Goal: Task Accomplishment & Management: Contribute content

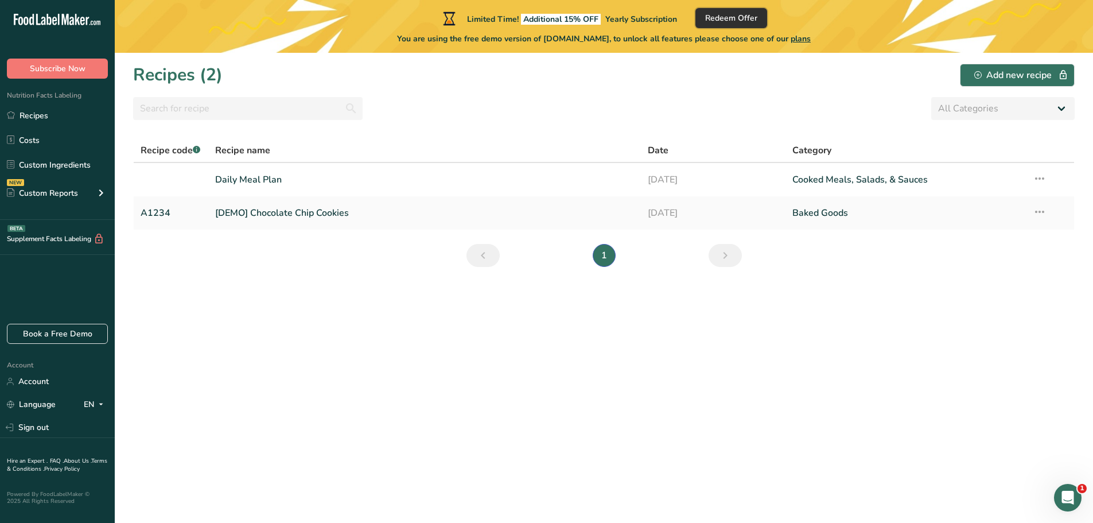
click at [750, 18] on span "Redeem Offer" at bounding box center [731, 18] width 52 height 12
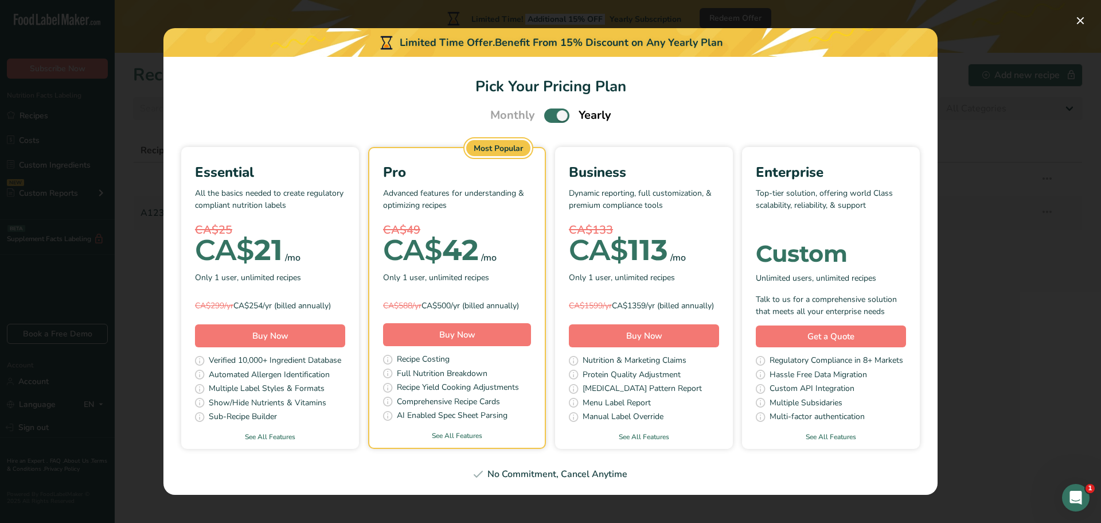
click at [570, 481] on div "No Commitment, Cancel Anytime" at bounding box center [550, 474] width 747 height 14
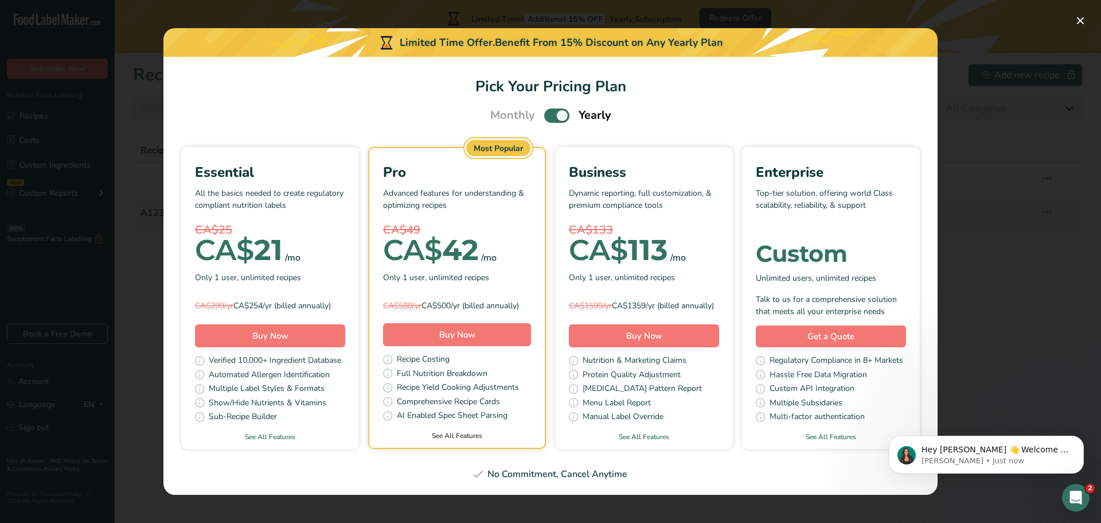
click at [475, 439] on link "See All Features" at bounding box center [457, 435] width 176 height 10
click at [453, 441] on link "See All Features" at bounding box center [457, 435] width 176 height 10
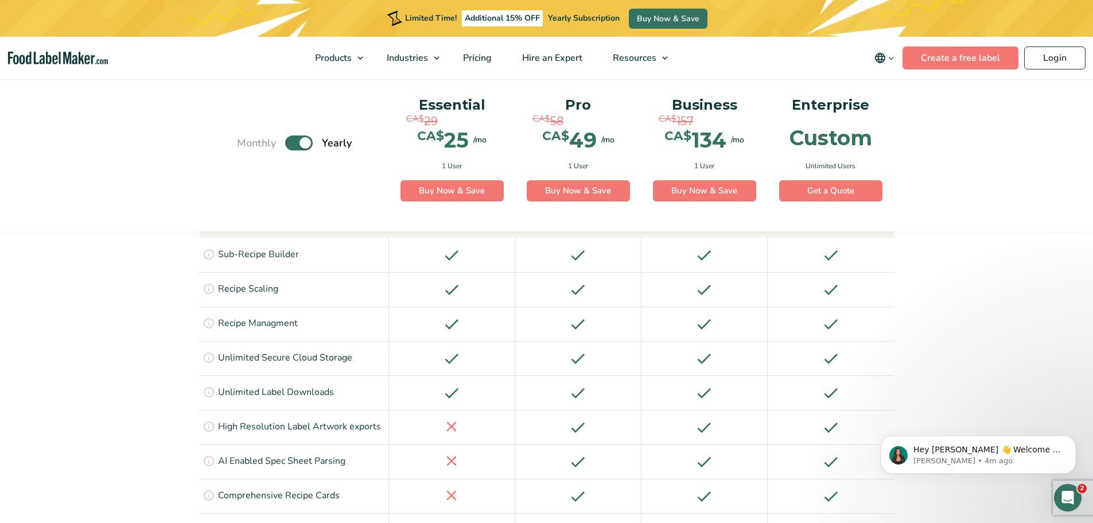
scroll to position [1535, 0]
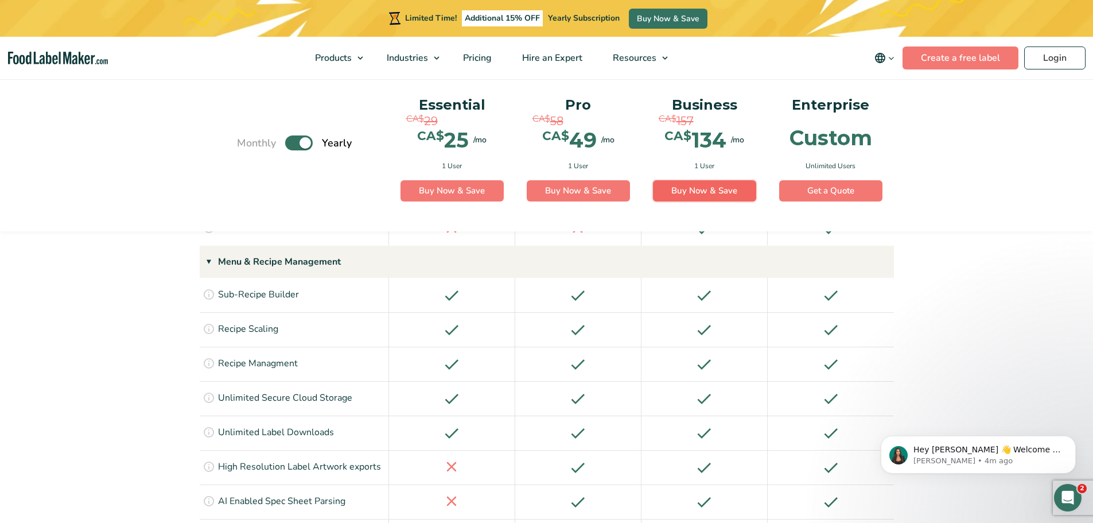
click at [710, 190] on link "Buy Now & Save" at bounding box center [704, 191] width 103 height 22
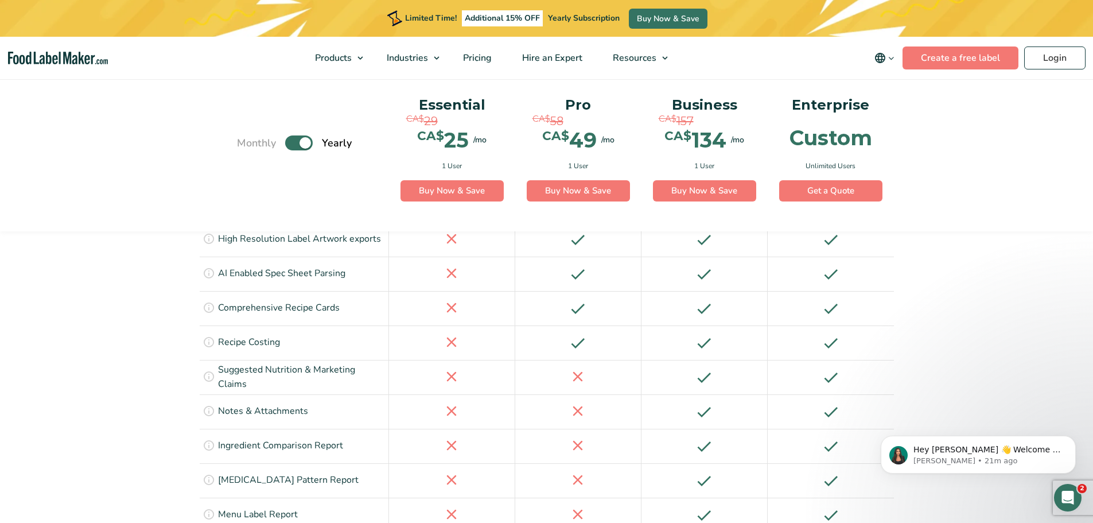
scroll to position [1764, 0]
click at [173, 320] on section "See All Features Monthly Toggle Yearly (6 Month Free + 2 Free Nutritional Consu…" at bounding box center [546, 202] width 1093 height 2355
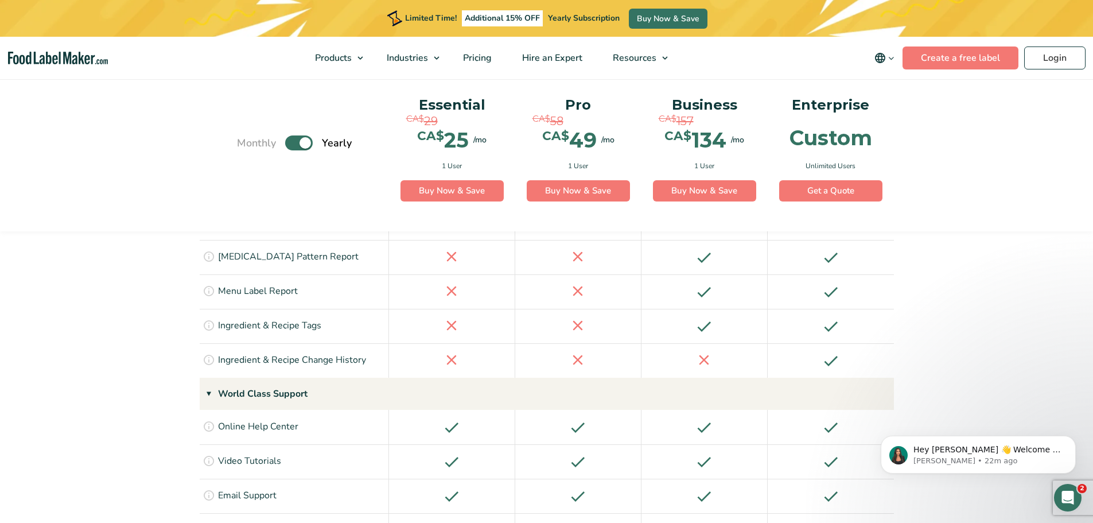
scroll to position [1994, 0]
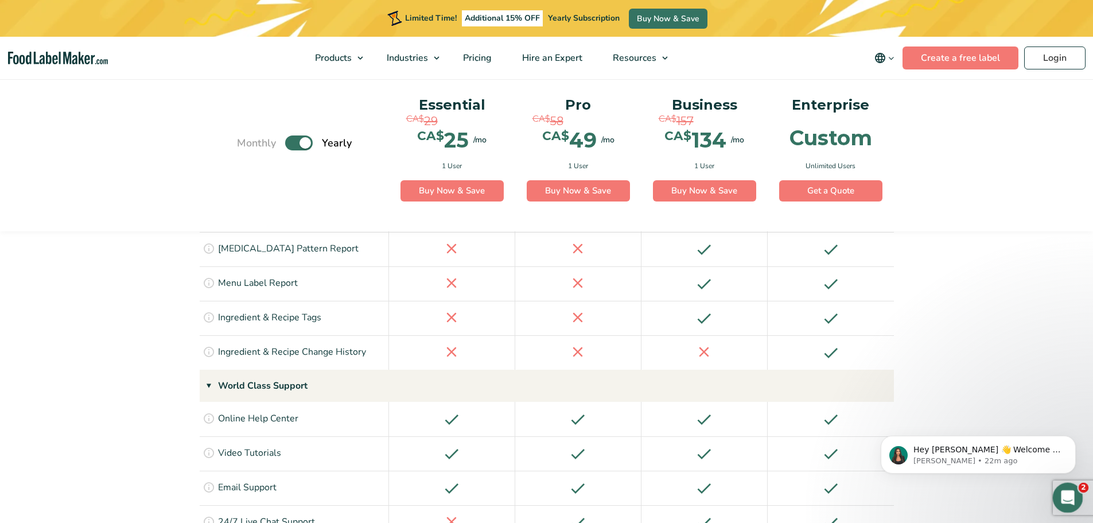
click at [1062, 485] on div "Open Intercom Messenger" at bounding box center [1066, 496] width 38 height 38
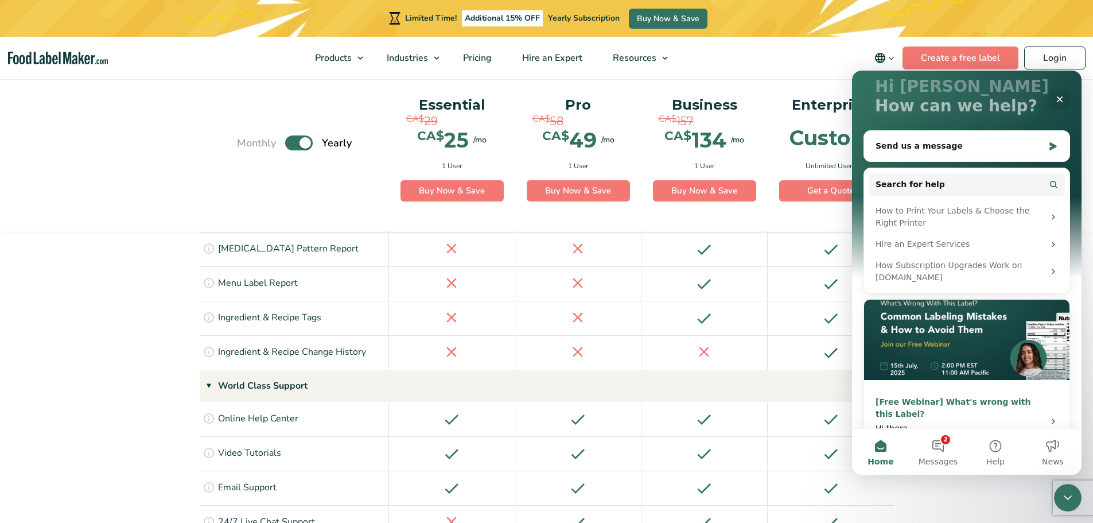
scroll to position [97, 0]
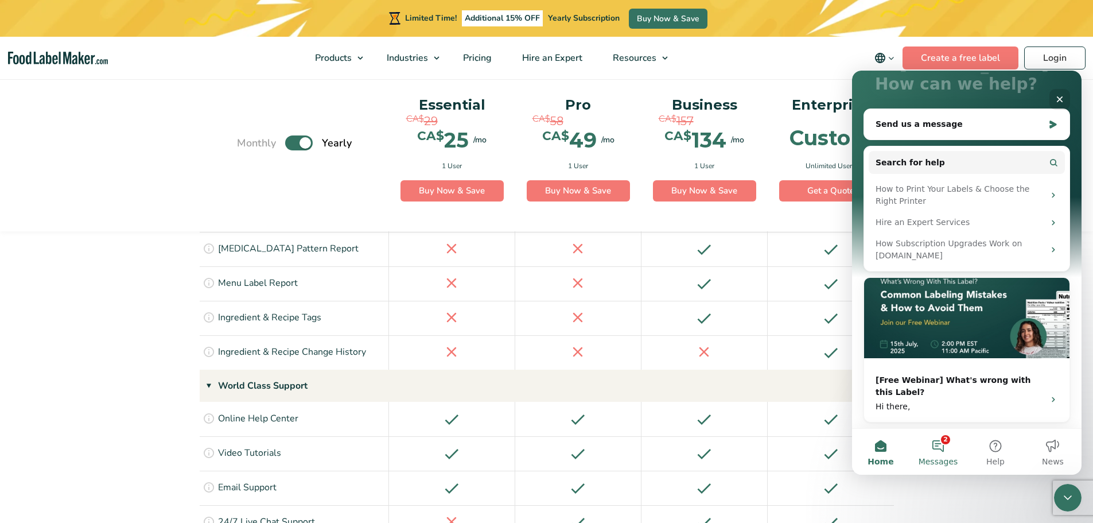
click at [940, 437] on button "2 Messages" at bounding box center [937, 452] width 57 height 46
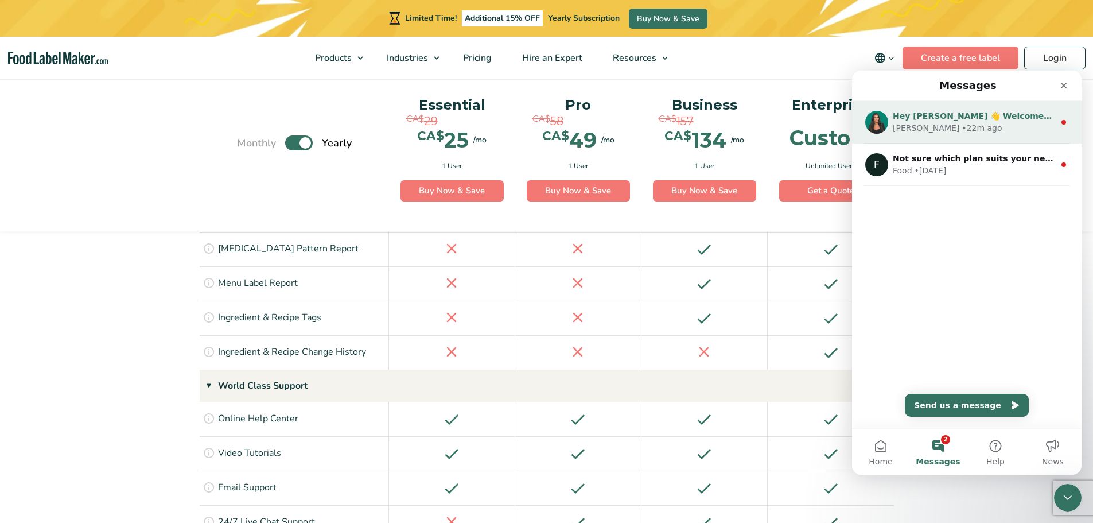
click at [970, 123] on div "Aya • 22m ago" at bounding box center [974, 128] width 162 height 12
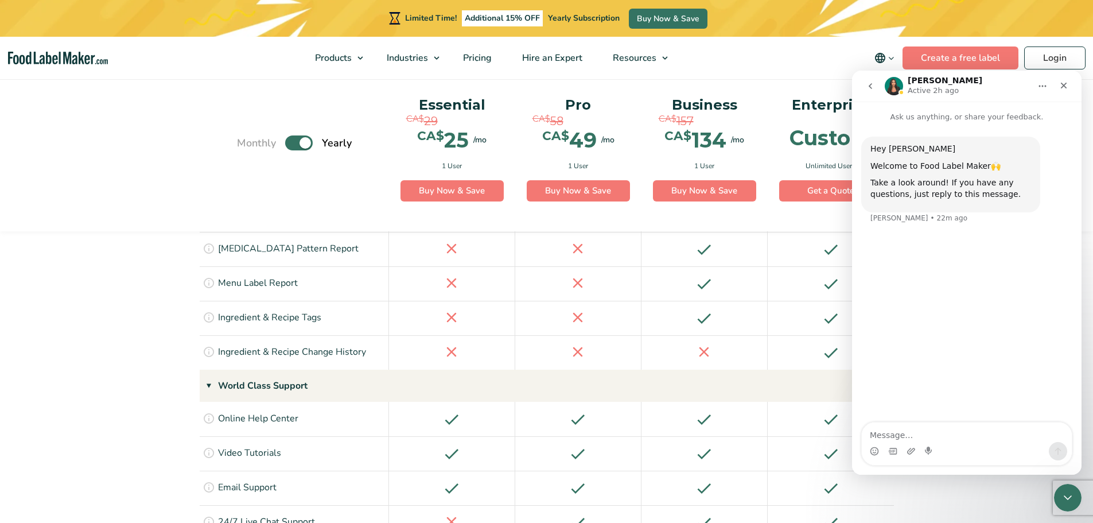
click at [870, 84] on icon "go back" at bounding box center [870, 85] width 9 height 9
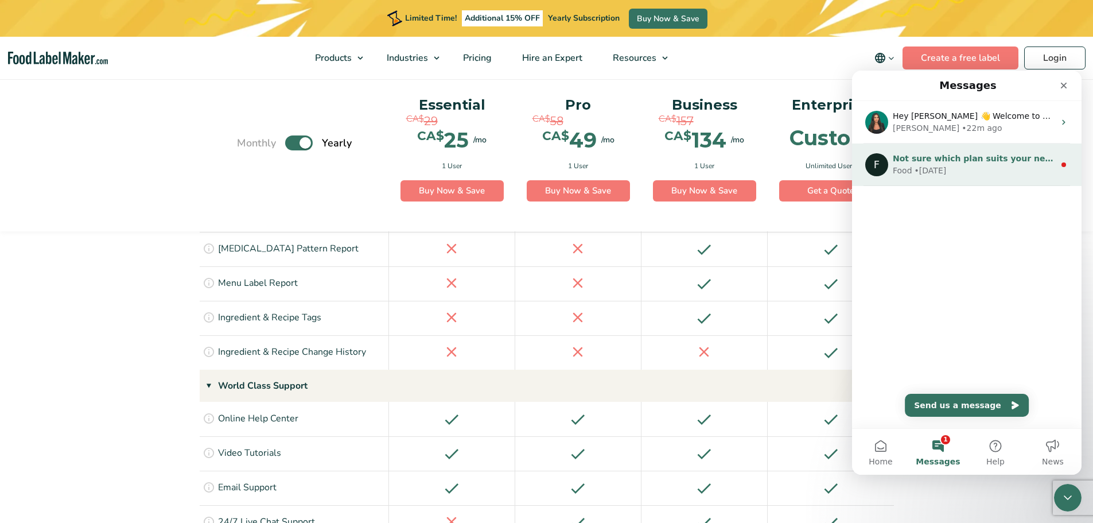
click at [1037, 148] on div "F Not sure which plan suits your needs? Let’s chat! Food • 4d ago" at bounding box center [966, 164] width 229 height 42
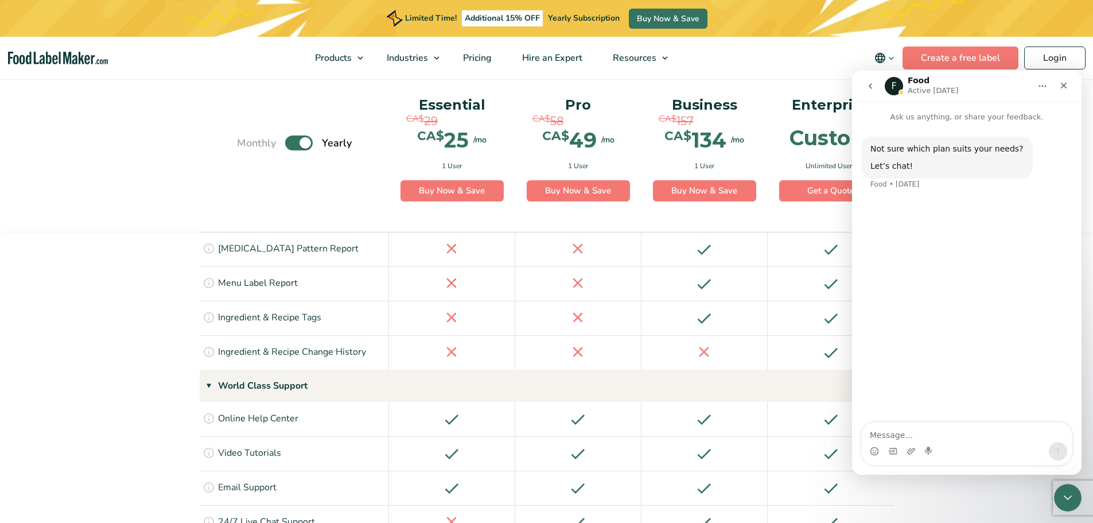
click at [867, 85] on icon "go back" at bounding box center [870, 85] width 9 height 9
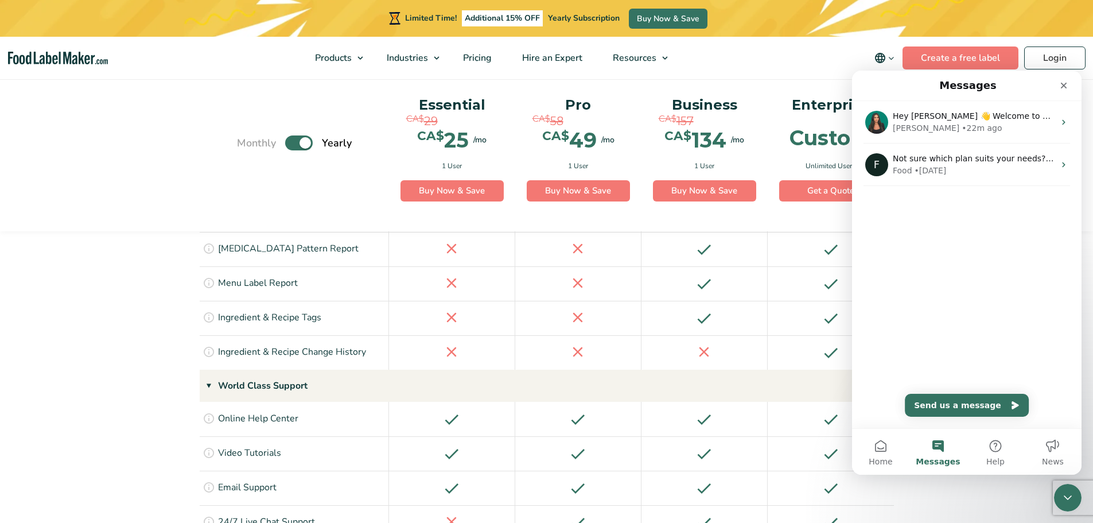
click at [1067, 85] on icon "Close" at bounding box center [1063, 85] width 9 height 9
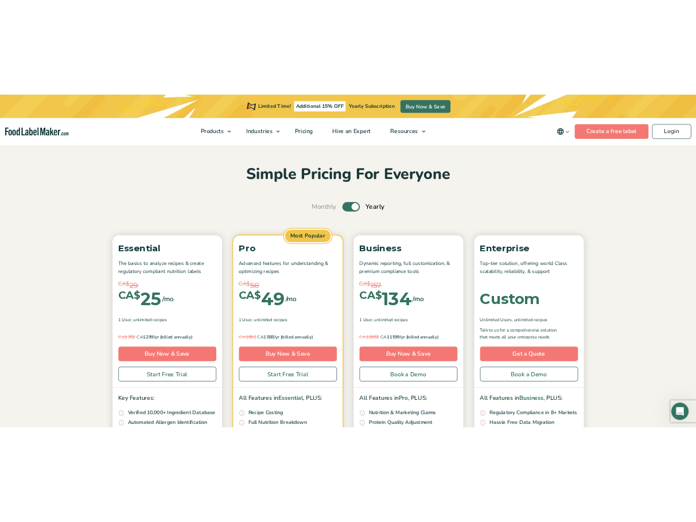
scroll to position [0, 0]
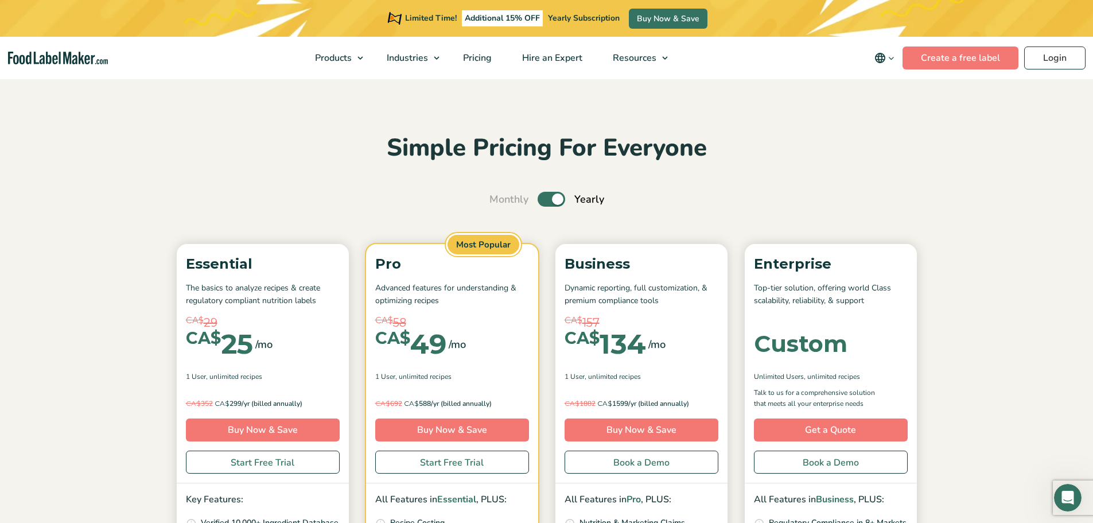
click at [544, 201] on label "Toggle" at bounding box center [552, 199] width 28 height 15
click at [499, 201] on input "Toggle" at bounding box center [495, 199] width 7 height 7
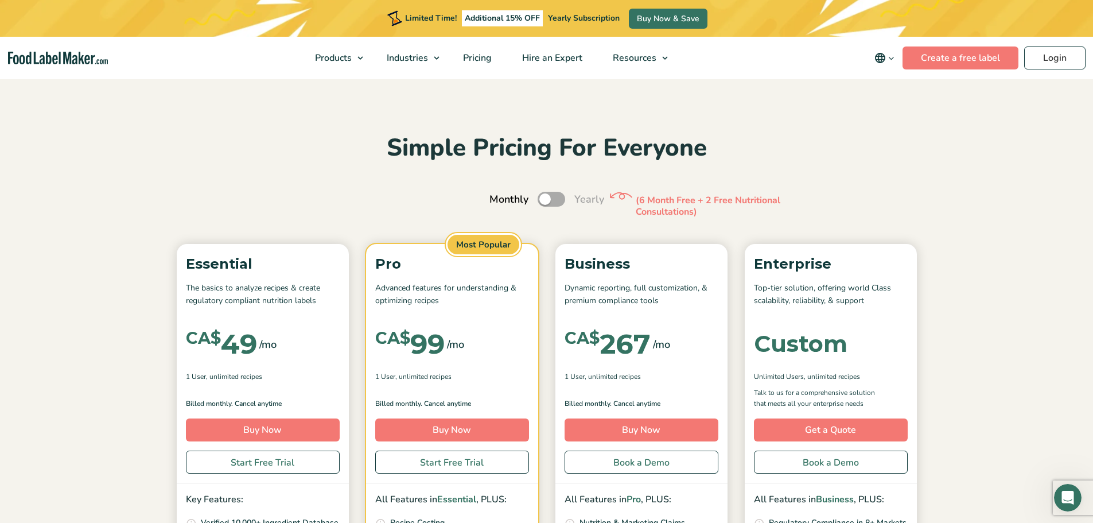
click at [544, 201] on label "Toggle" at bounding box center [552, 199] width 28 height 15
click at [499, 201] on input "Toggle" at bounding box center [495, 199] width 7 height 7
checkbox input "true"
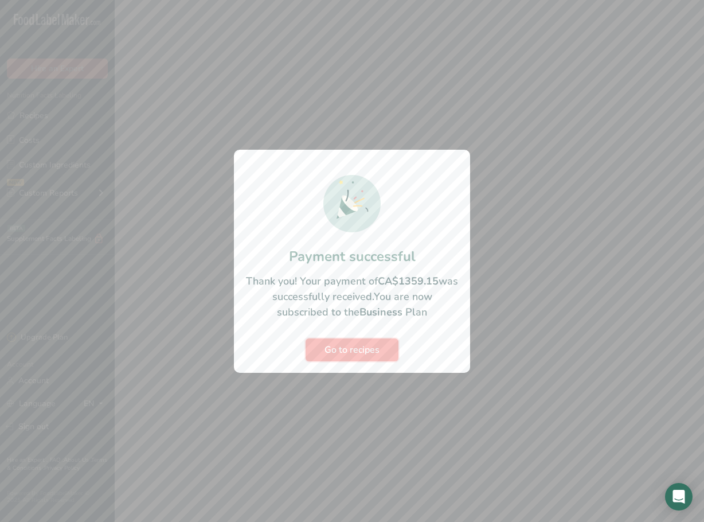
click at [367, 349] on span "Go to recipes" at bounding box center [352, 350] width 55 height 14
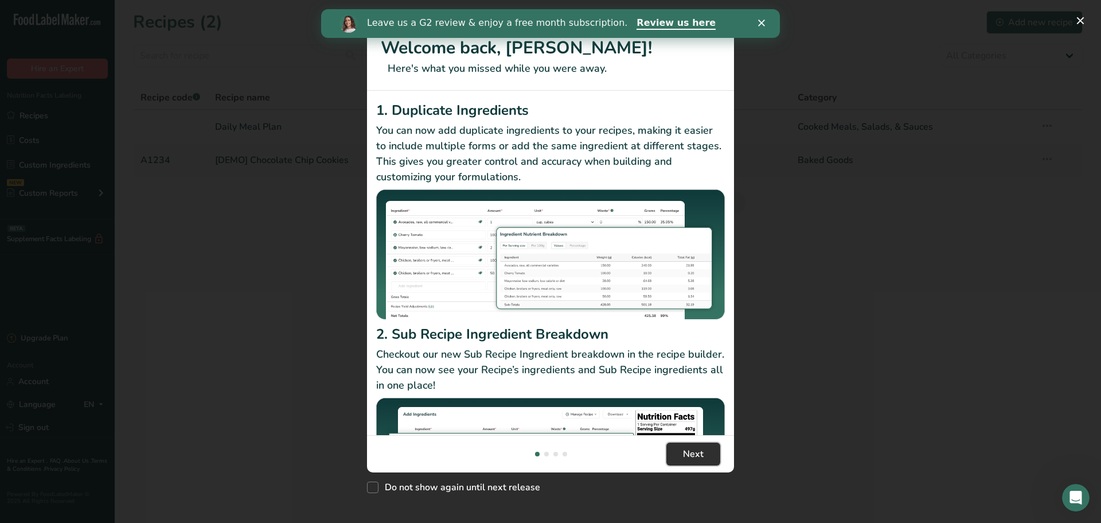
click at [678, 457] on button "Next" at bounding box center [694, 453] width 54 height 23
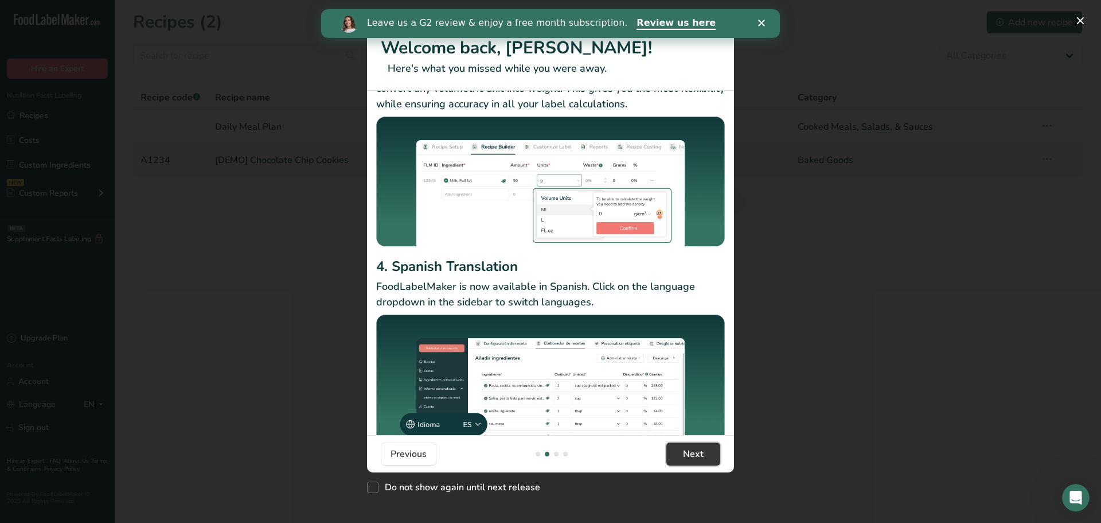
scroll to position [73, 0]
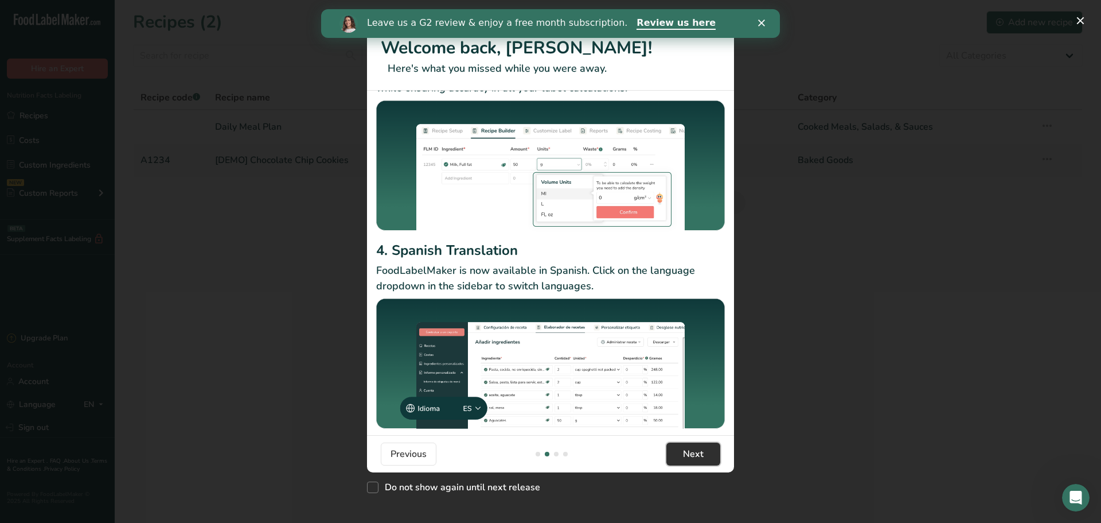
click at [704, 460] on button "Next" at bounding box center [694, 453] width 54 height 23
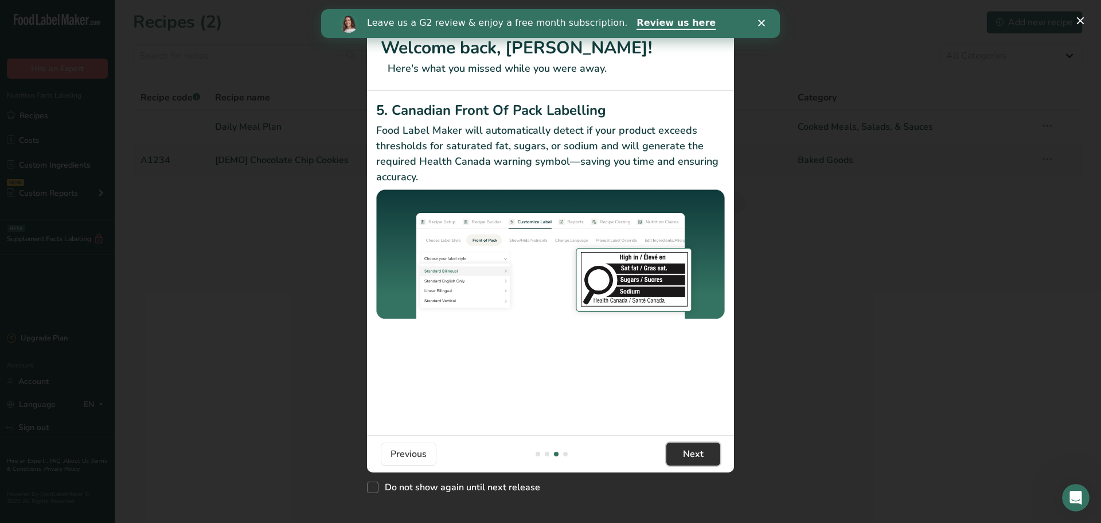
click at [698, 456] on span "Next" at bounding box center [693, 454] width 21 height 14
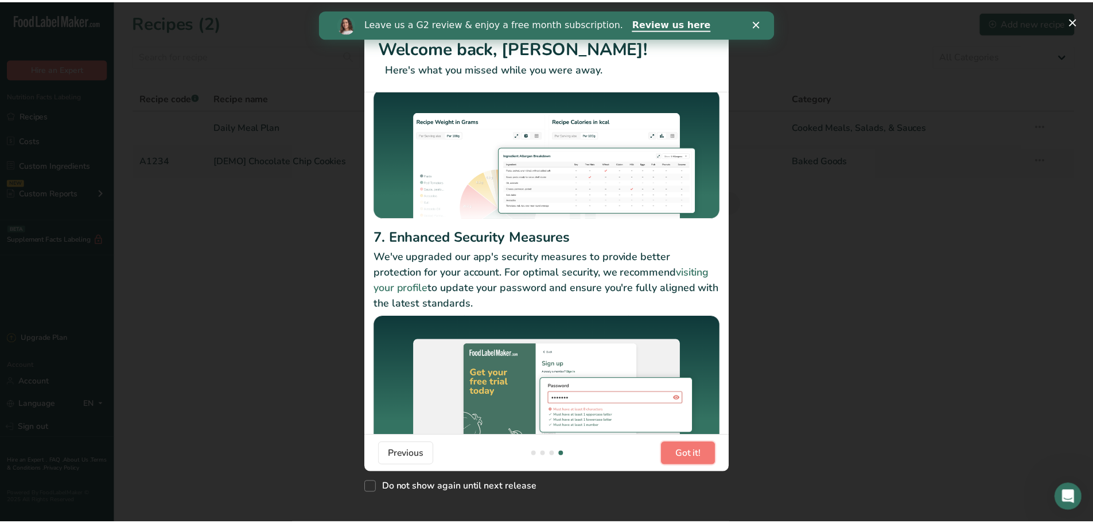
scroll to position [88, 0]
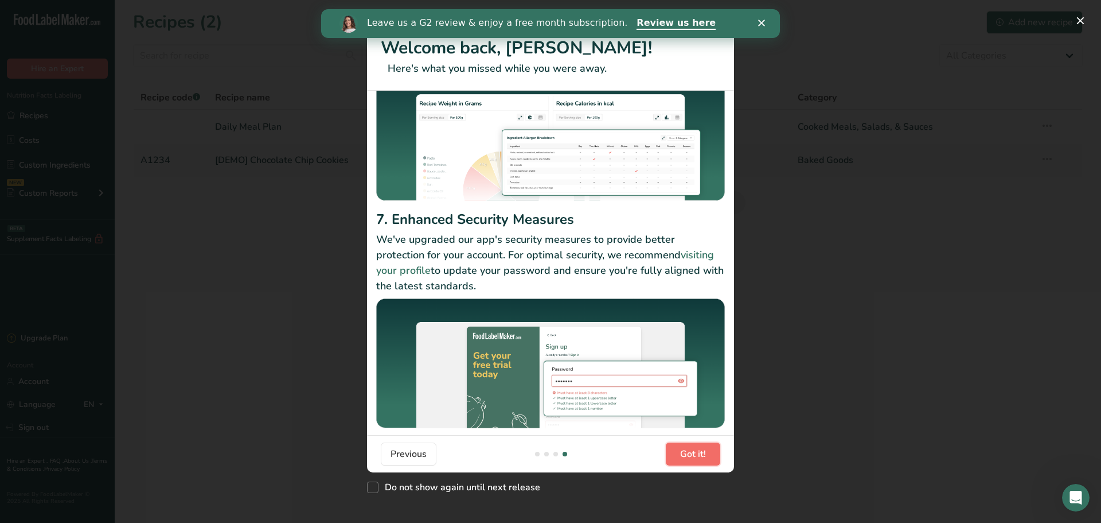
click at [695, 455] on span "Got it!" at bounding box center [693, 454] width 26 height 14
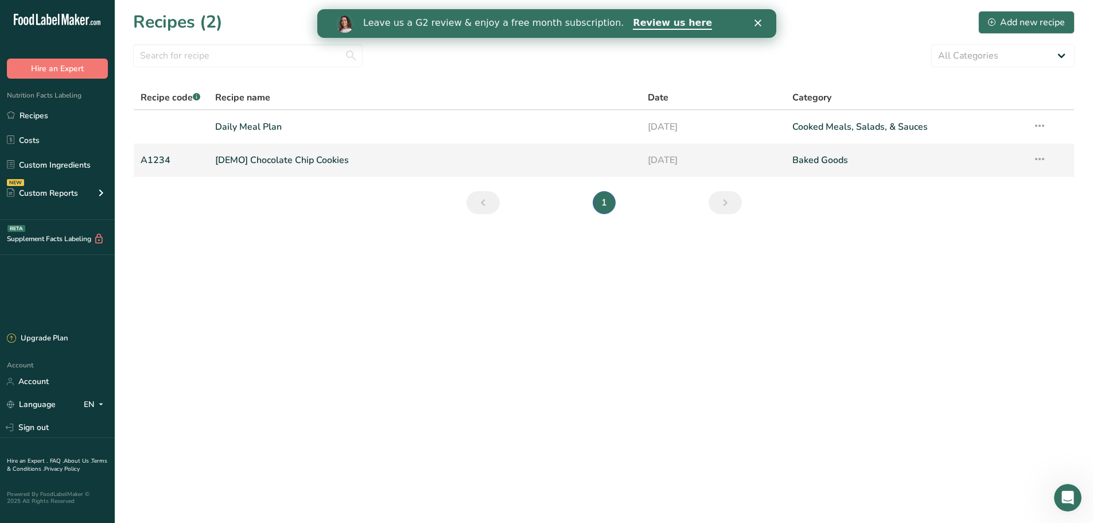
click at [386, 162] on link "[DEMO] Chocolate Chip Cookies" at bounding box center [424, 160] width 419 height 24
click at [756, 21] on polygon "Close" at bounding box center [757, 23] width 7 height 7
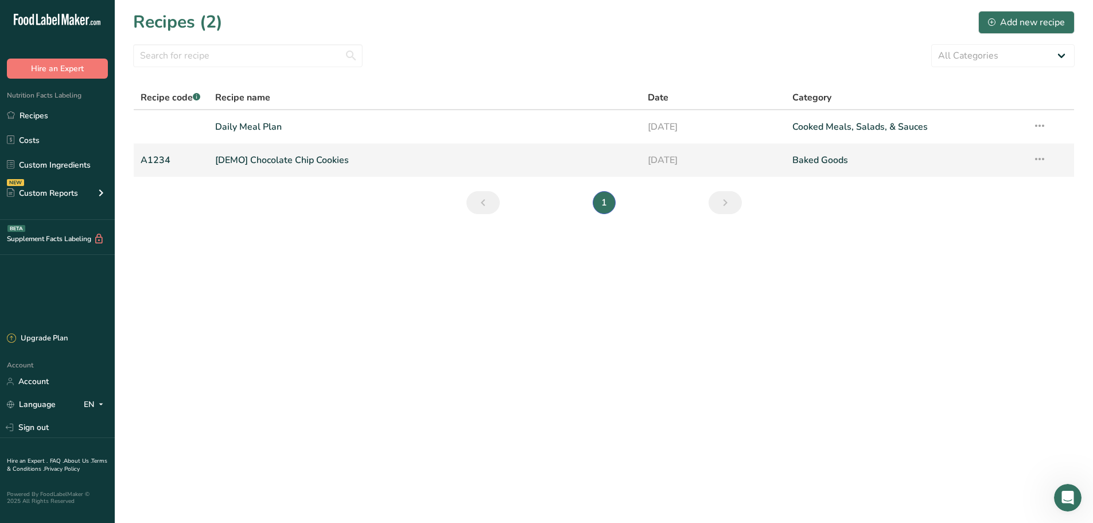
click at [1046, 162] on icon at bounding box center [1040, 159] width 14 height 21
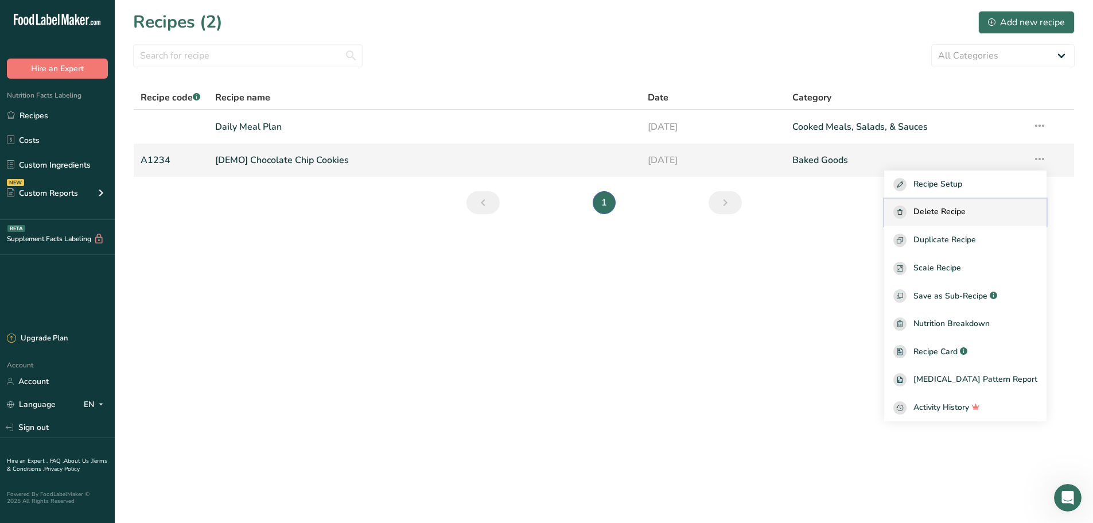
click at [957, 211] on span "Delete Recipe" at bounding box center [939, 211] width 52 height 13
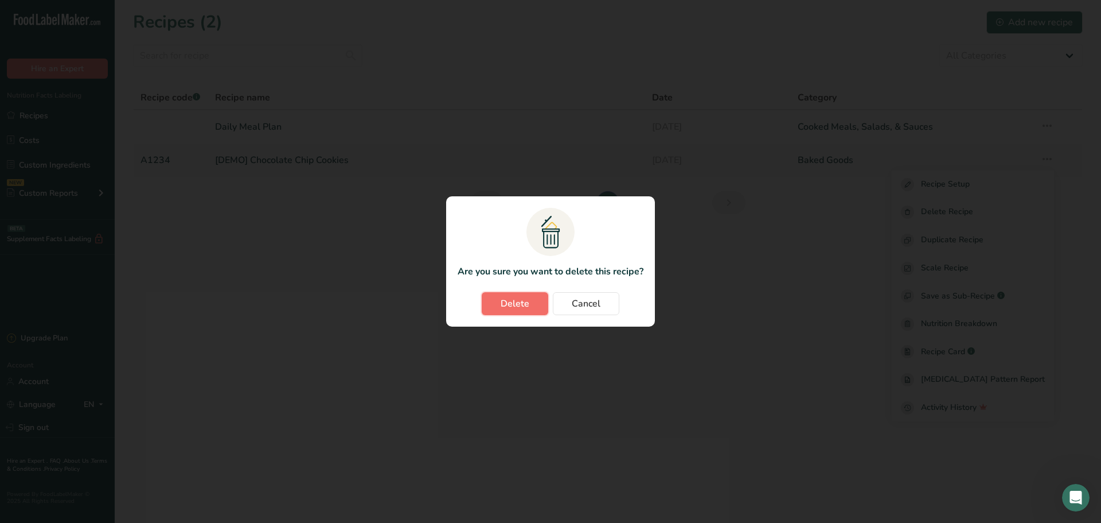
click at [524, 310] on span "Delete" at bounding box center [515, 304] width 29 height 14
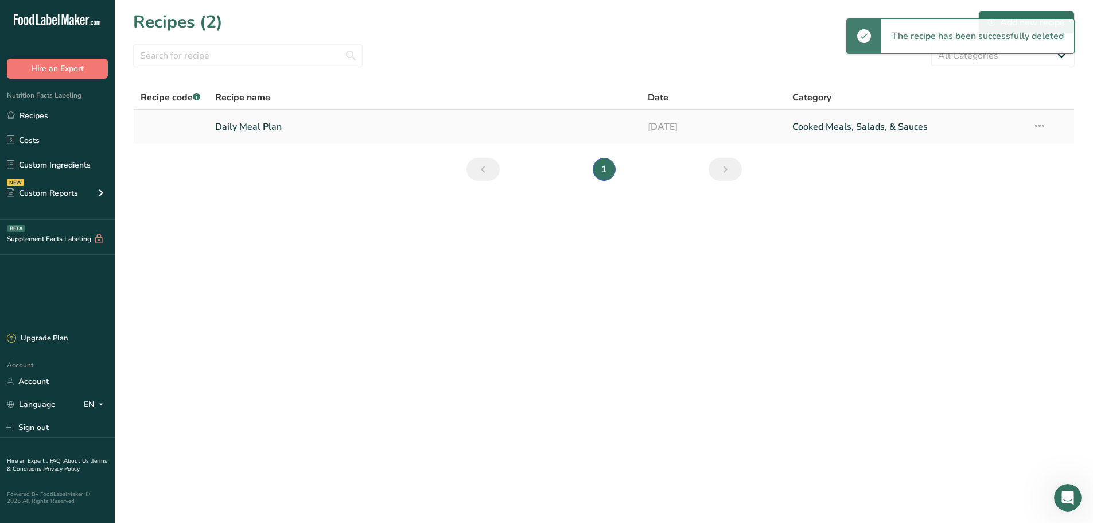
click at [1042, 124] on icon at bounding box center [1040, 125] width 14 height 21
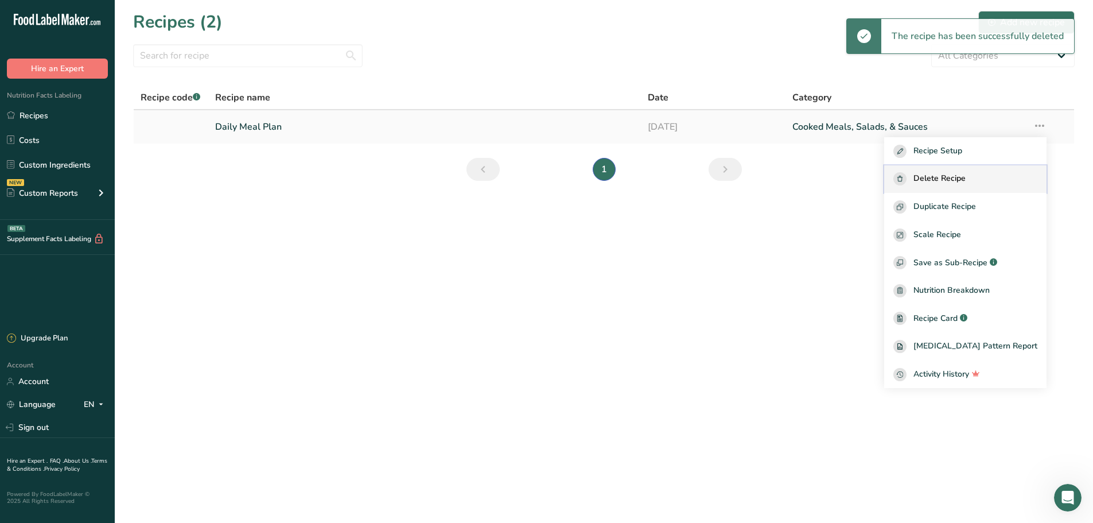
click at [953, 176] on span "Delete Recipe" at bounding box center [939, 178] width 52 height 13
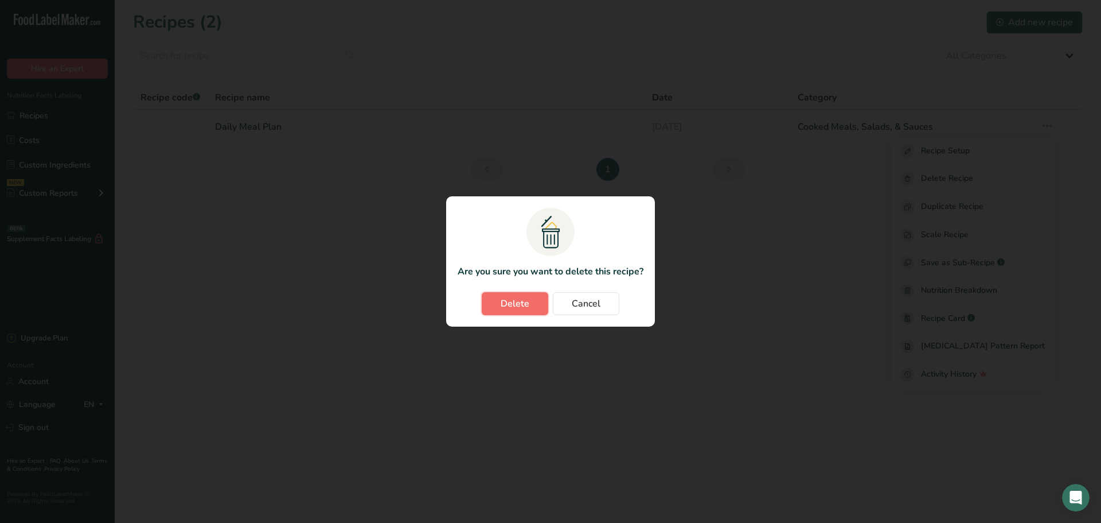
click at [508, 299] on span "Delete" at bounding box center [515, 304] width 29 height 14
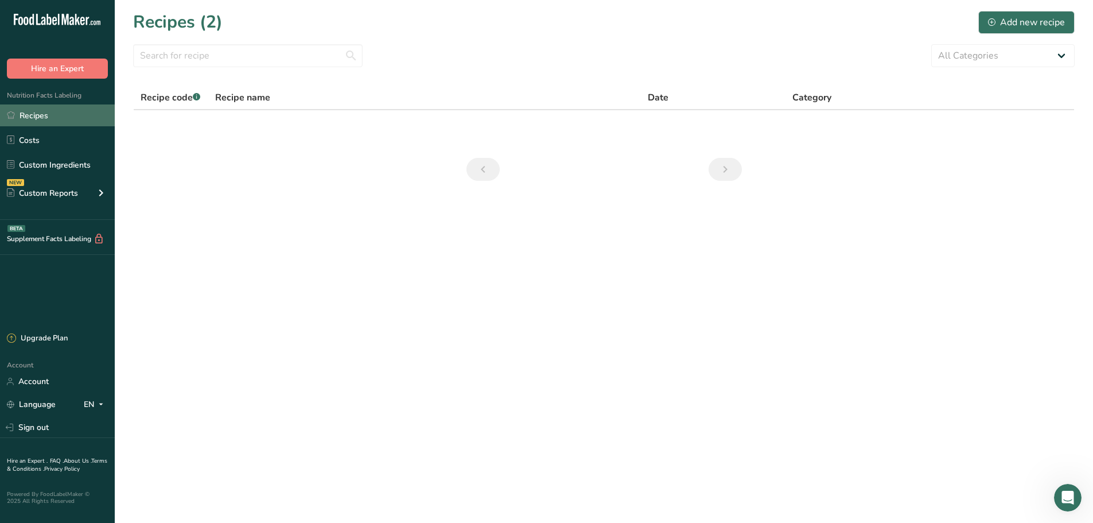
click at [45, 111] on link "Recipes" at bounding box center [57, 115] width 115 height 22
click at [1047, 18] on div "Add new recipe" at bounding box center [1026, 22] width 77 height 14
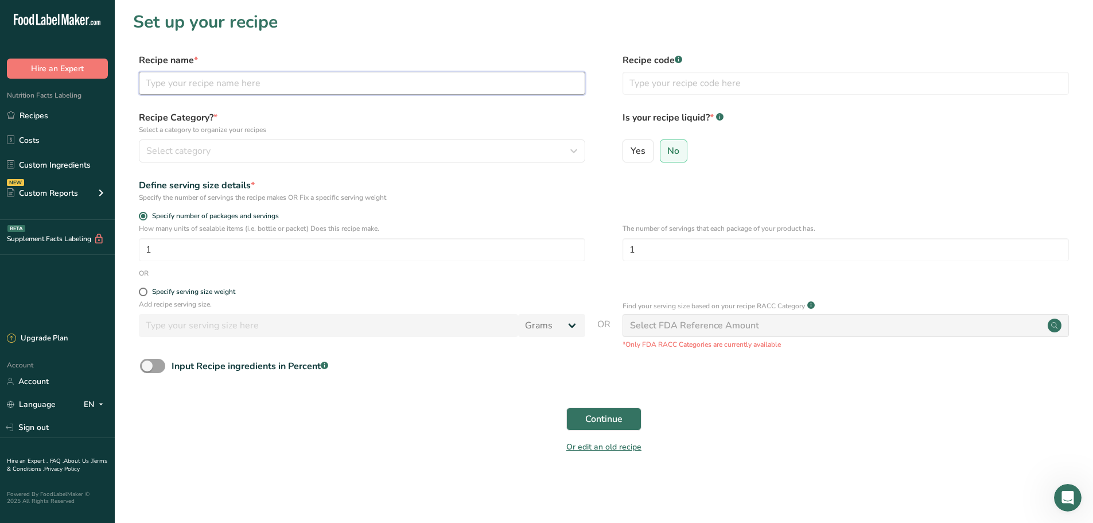
click at [250, 82] on input "text" at bounding box center [362, 83] width 446 height 23
click at [366, 120] on label "Recipe Category? * Select a category to organize your recipes" at bounding box center [362, 123] width 446 height 24
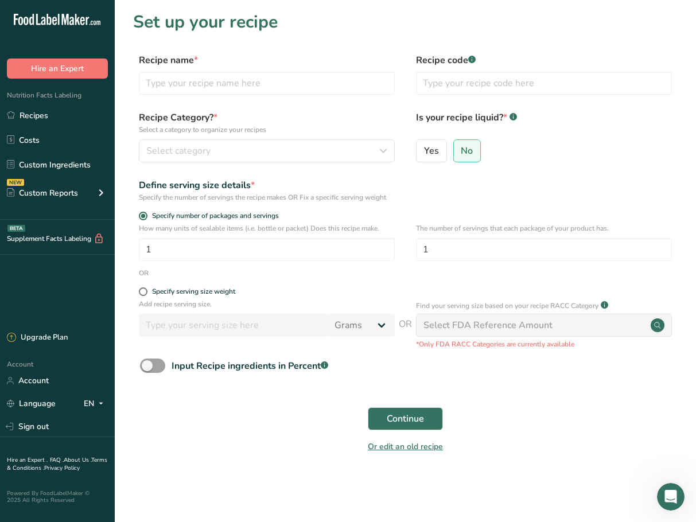
click at [589, 429] on div "Continue" at bounding box center [405, 418] width 544 height 37
